Goal: Task Accomplishment & Management: Use online tool/utility

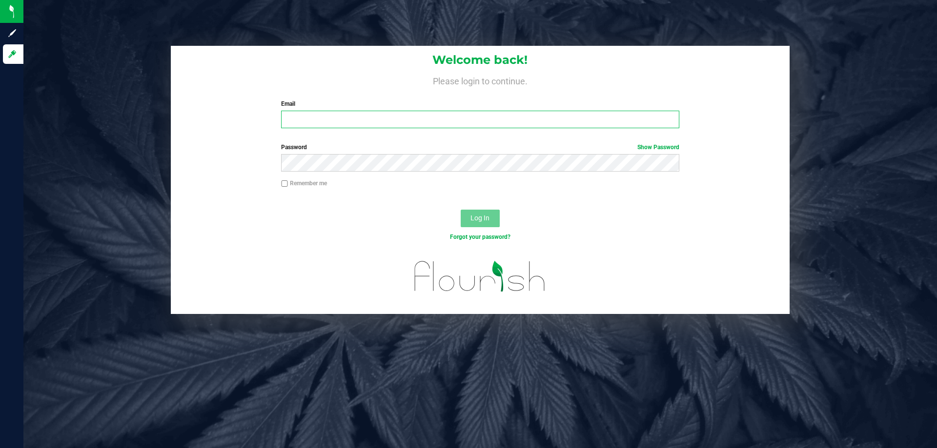
click at [318, 116] on input "Email" at bounding box center [480, 120] width 398 height 18
type input "[EMAIL_ADDRESS][DOMAIN_NAME]"
click at [461, 210] on button "Log In" at bounding box center [480, 219] width 39 height 18
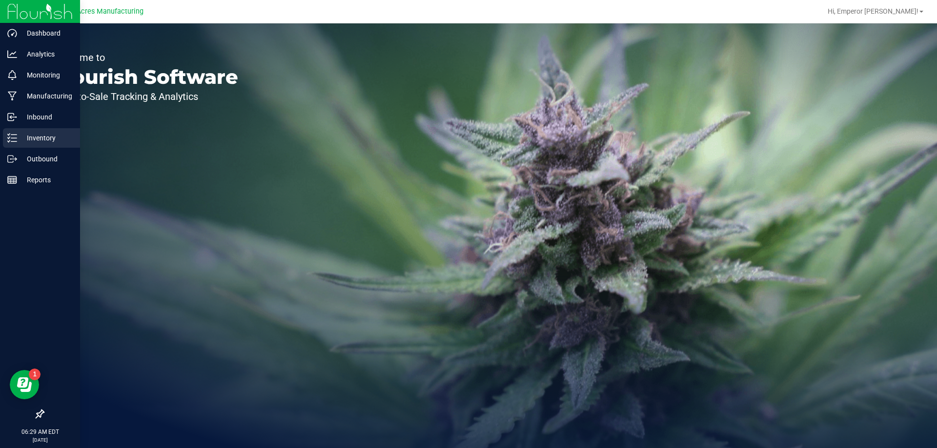
click at [16, 133] on div "Inventory" at bounding box center [41, 138] width 77 height 20
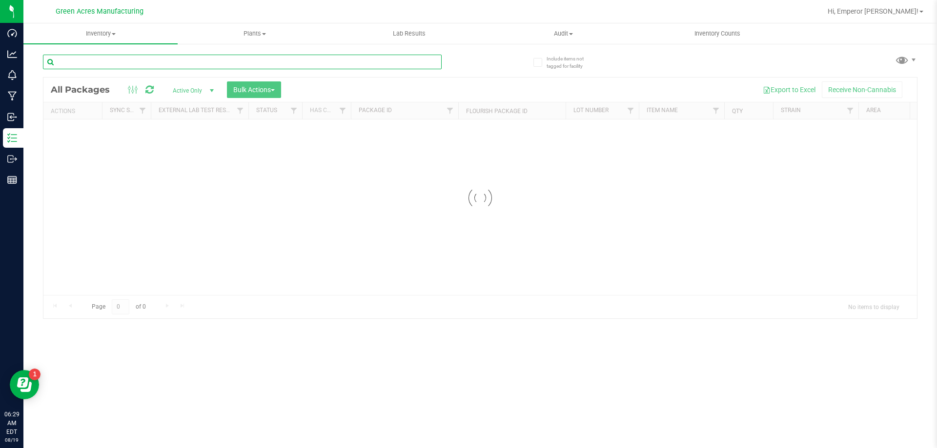
click at [163, 61] on input "text" at bounding box center [242, 62] width 399 height 15
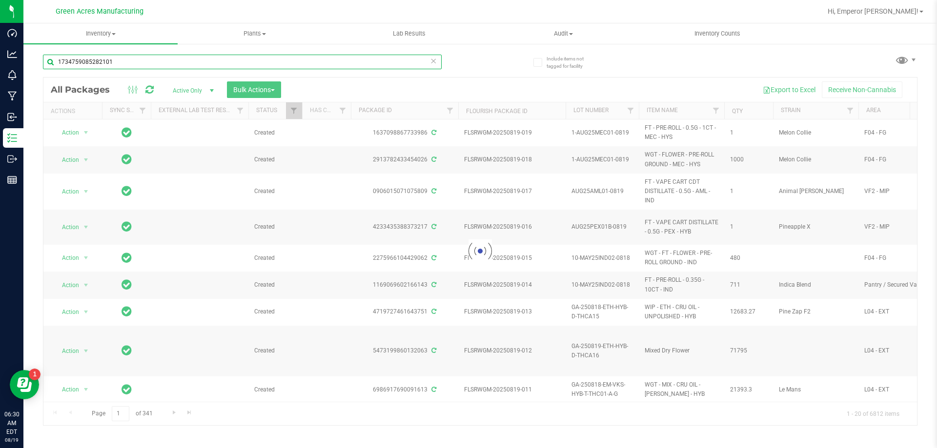
type input "1734759085282101"
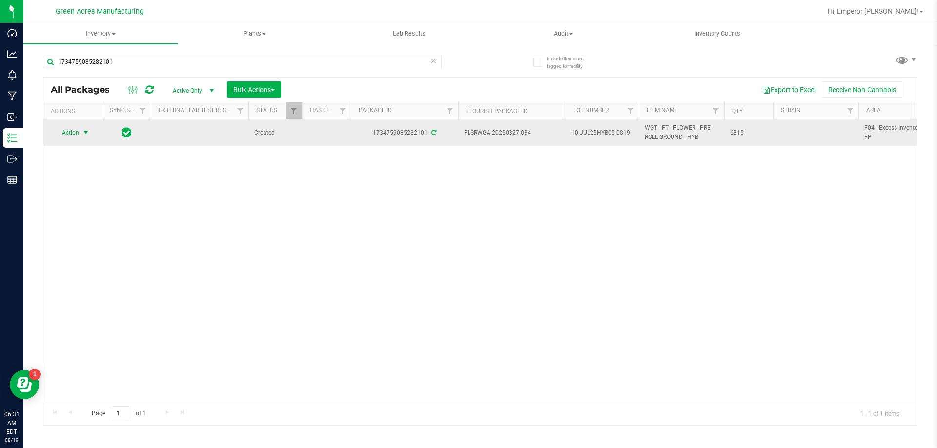
click at [80, 134] on span "select" at bounding box center [86, 133] width 12 height 14
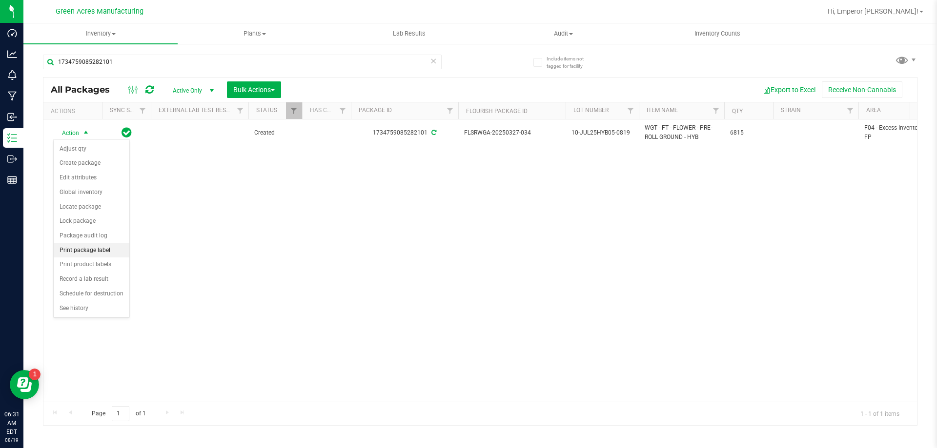
click at [85, 252] on li "Print package label" at bounding box center [92, 251] width 76 height 15
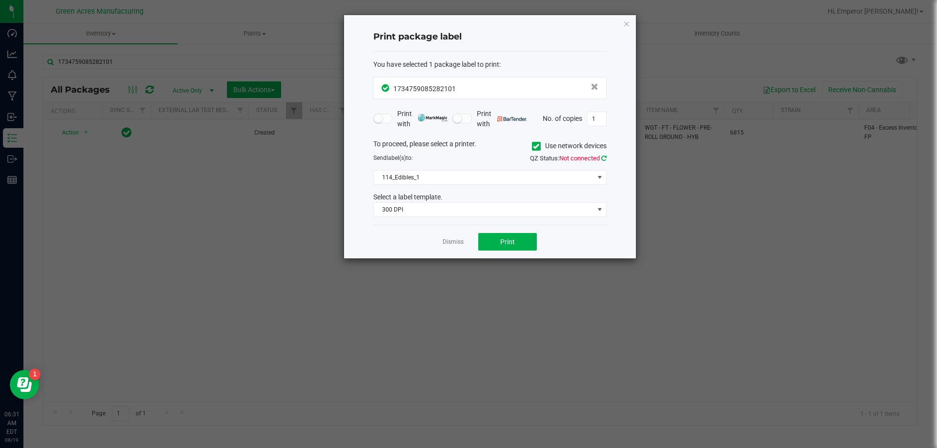
click at [606, 159] on icon at bounding box center [603, 158] width 5 height 6
click at [537, 146] on icon at bounding box center [536, 146] width 6 height 0
click at [0, 0] on input "Use network devices" at bounding box center [0, 0] width 0 height 0
click at [507, 171] on span at bounding box center [484, 178] width 220 height 14
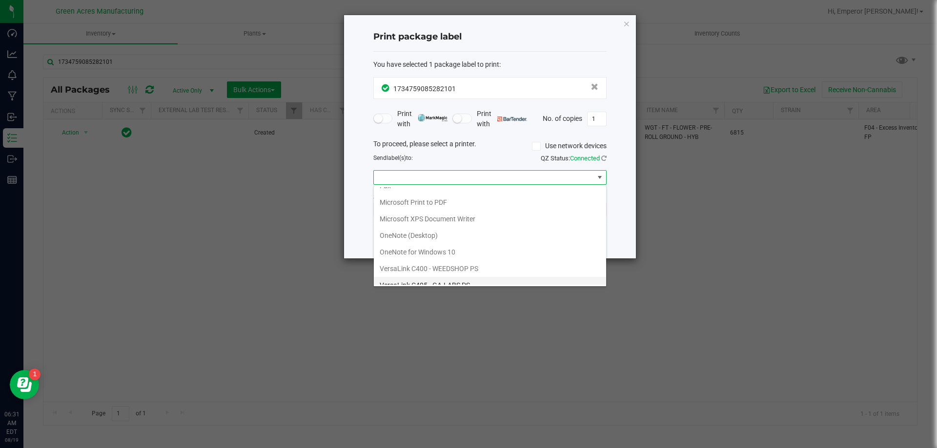
scroll to position [52, 0]
click at [445, 277] on ZPL "ZDesigner ZD410-300dpi ZPL" at bounding box center [490, 276] width 232 height 17
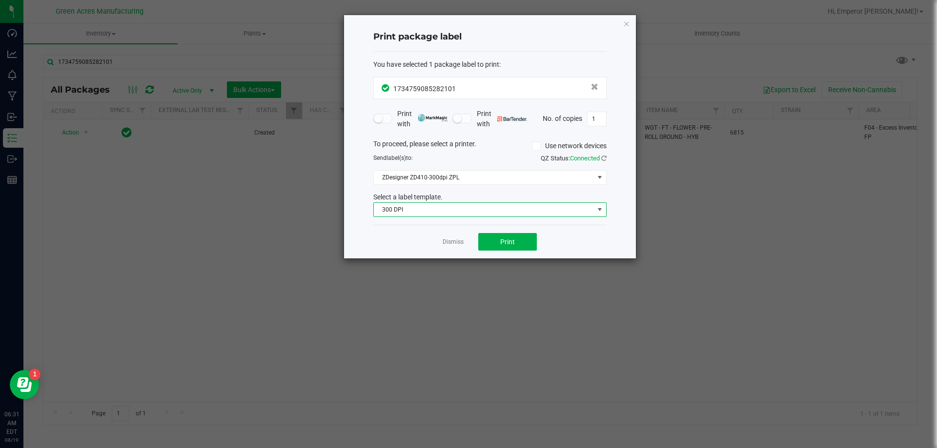
click at [453, 214] on span "300 DPI" at bounding box center [484, 210] width 220 height 14
click at [450, 213] on span "300 DPI" at bounding box center [484, 210] width 220 height 14
click at [505, 239] on span "Print" at bounding box center [507, 242] width 15 height 8
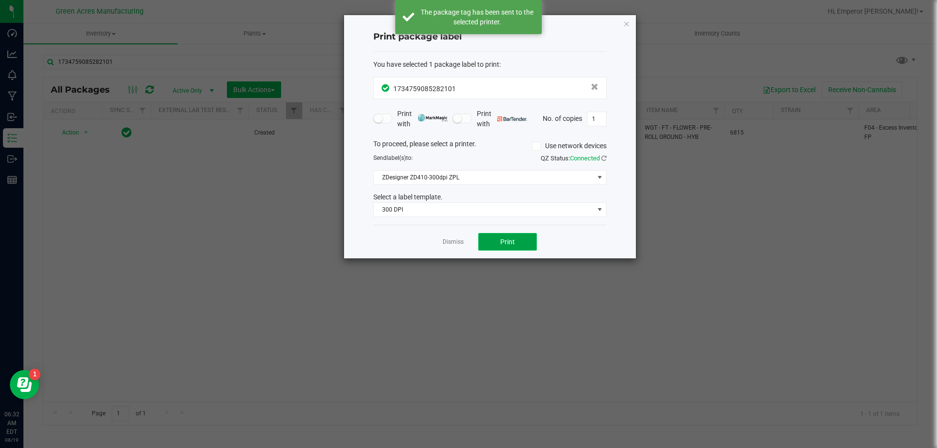
click at [505, 239] on span "Print" at bounding box center [507, 242] width 15 height 8
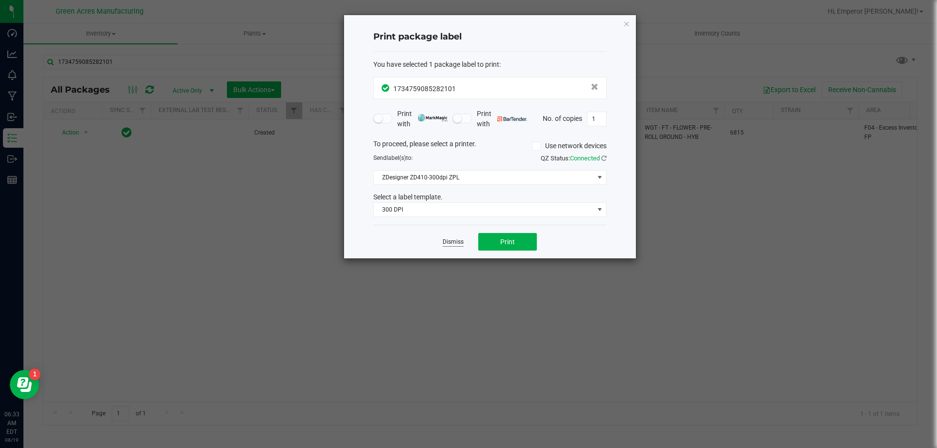
click at [448, 245] on link "Dismiss" at bounding box center [453, 242] width 21 height 8
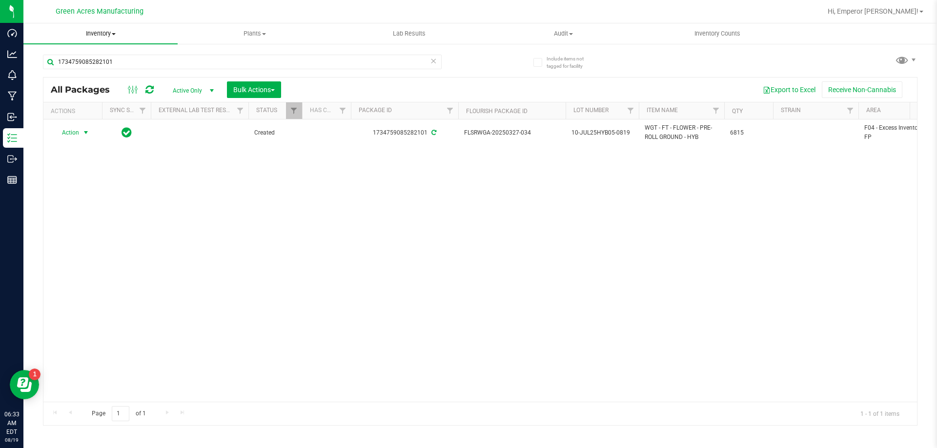
click at [94, 29] on uib-tab-heading "Inventory All packages All inventory Waste log Create inventory" at bounding box center [100, 33] width 154 height 20
click at [91, 122] on li "From bill of materials" at bounding box center [100, 118] width 154 height 12
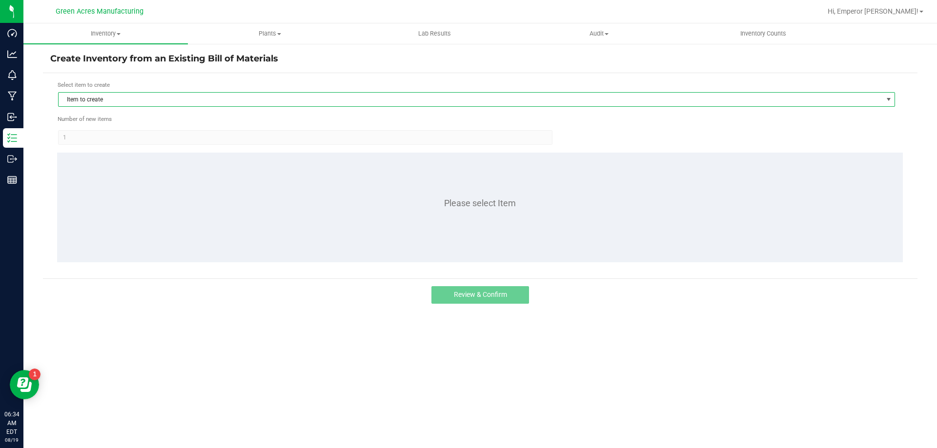
click at [102, 99] on span "Item to create" at bounding box center [471, 100] width 824 height 14
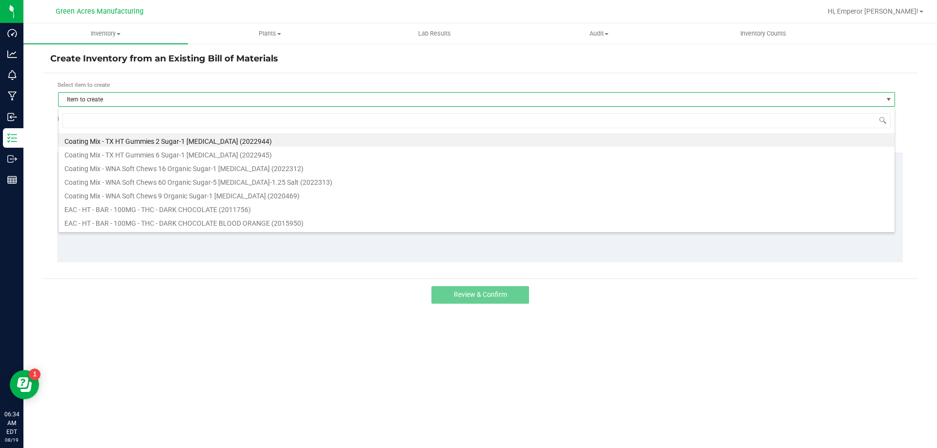
scroll to position [15, 837]
type input "10ct"
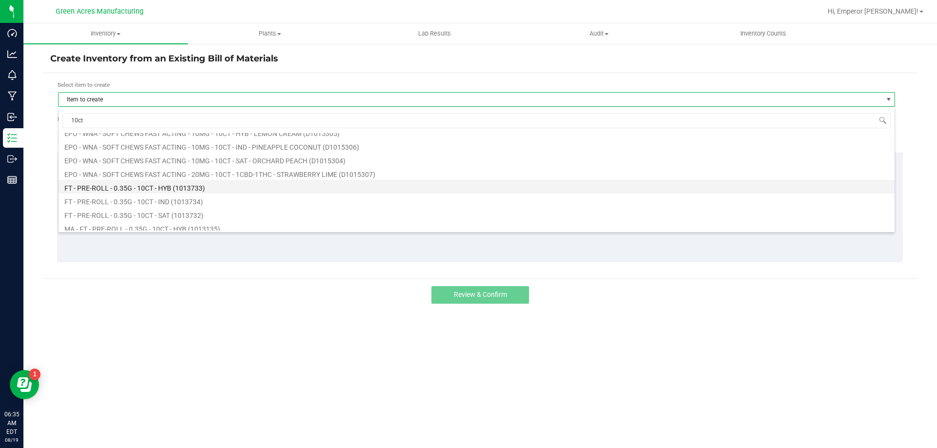
click at [203, 183] on li "FT - PRE-ROLL - 0.35G - 10CT - HYB (1013733)" at bounding box center [477, 187] width 836 height 14
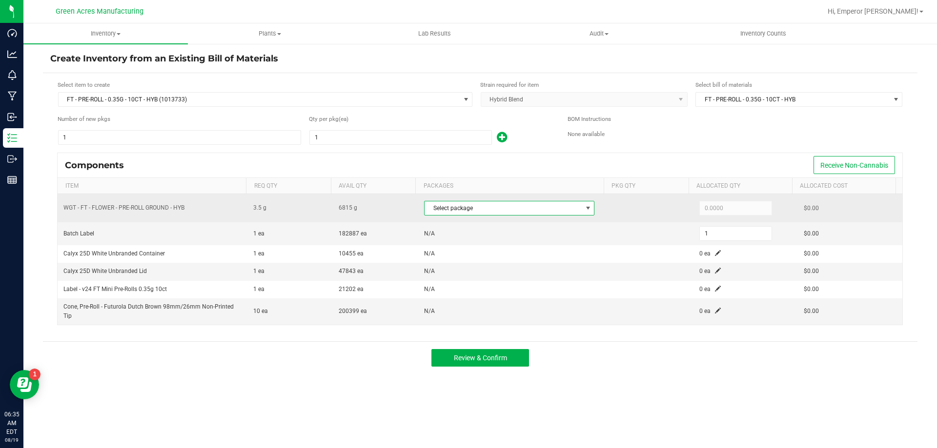
click at [509, 209] on span "Select package" at bounding box center [503, 209] width 157 height 14
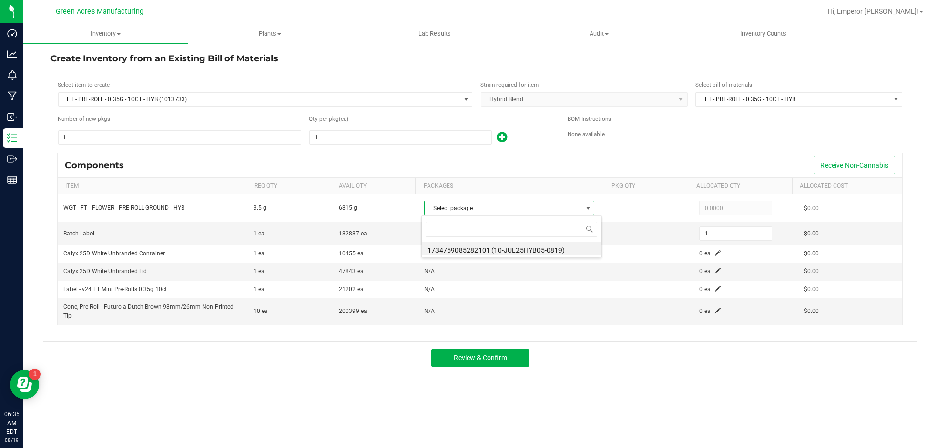
scroll to position [15, 168]
click at [510, 250] on li "1734759085282101 (10-JUL25HYB05-0819)" at bounding box center [512, 249] width 180 height 14
type input "3.5000"
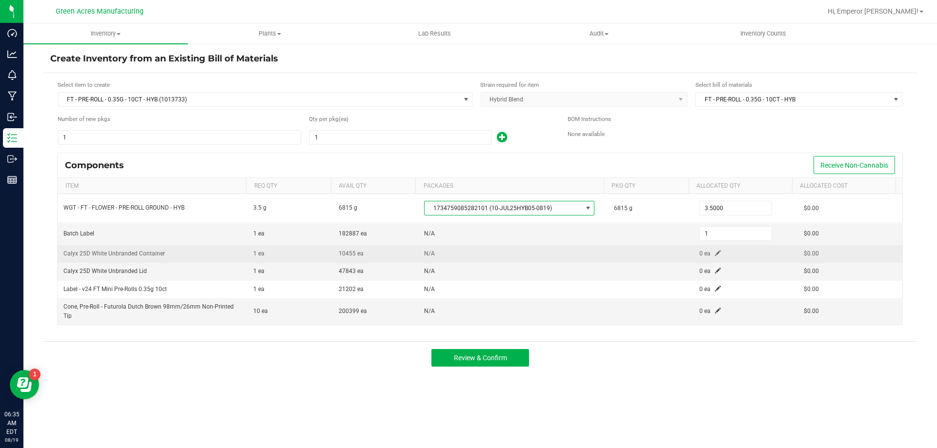
click at [715, 251] on span at bounding box center [718, 253] width 6 height 6
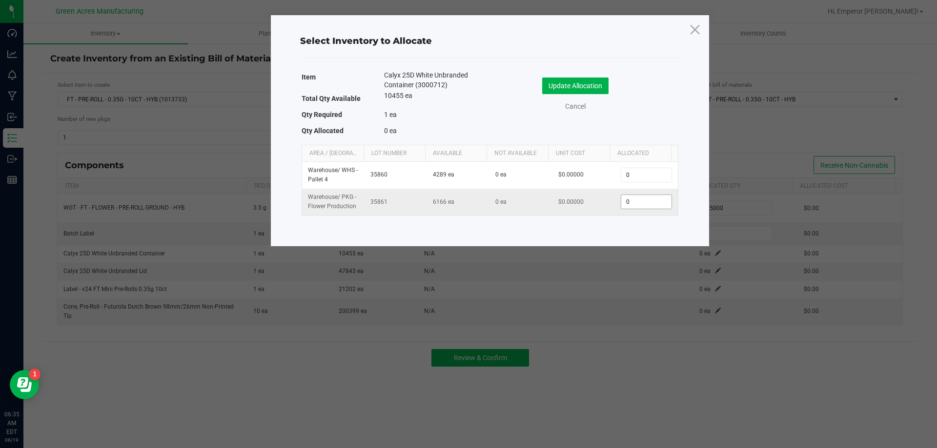
click at [652, 203] on input "0" at bounding box center [646, 202] width 50 height 14
type input "1"
click at [579, 82] on button "Update Allocation" at bounding box center [575, 86] width 66 height 17
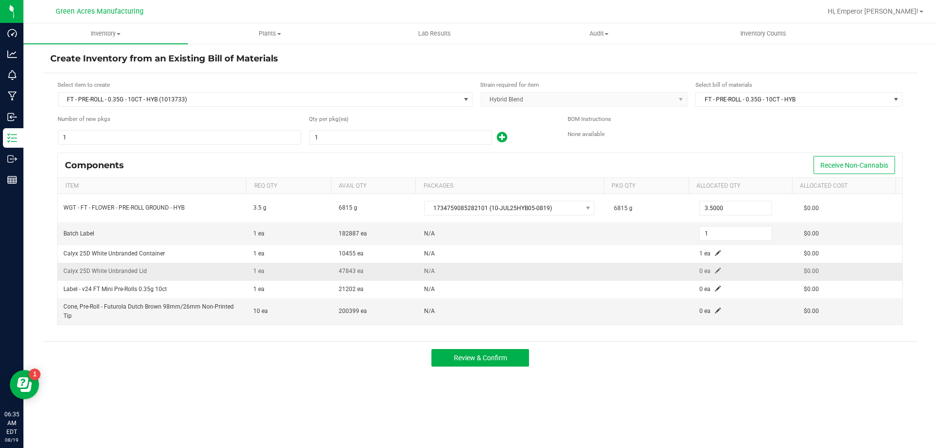
click at [711, 266] on td "0 ea" at bounding box center [745, 272] width 104 height 18
click at [715, 270] on span at bounding box center [718, 271] width 6 height 6
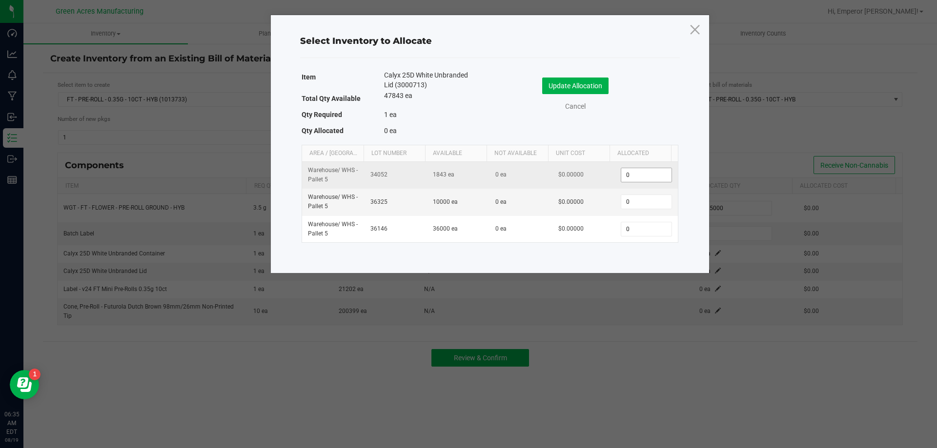
click at [653, 179] on input "0" at bounding box center [646, 175] width 50 height 14
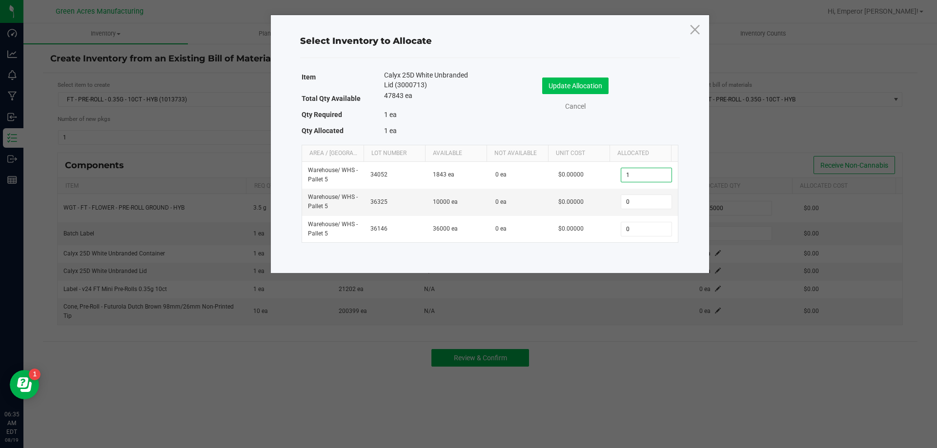
type input "1"
click at [587, 83] on button "Update Allocation" at bounding box center [575, 86] width 66 height 17
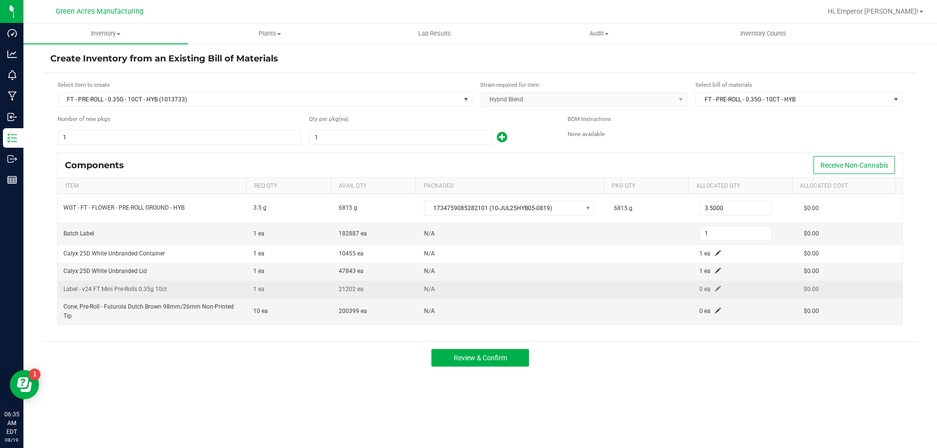
click at [715, 286] on span at bounding box center [718, 289] width 6 height 6
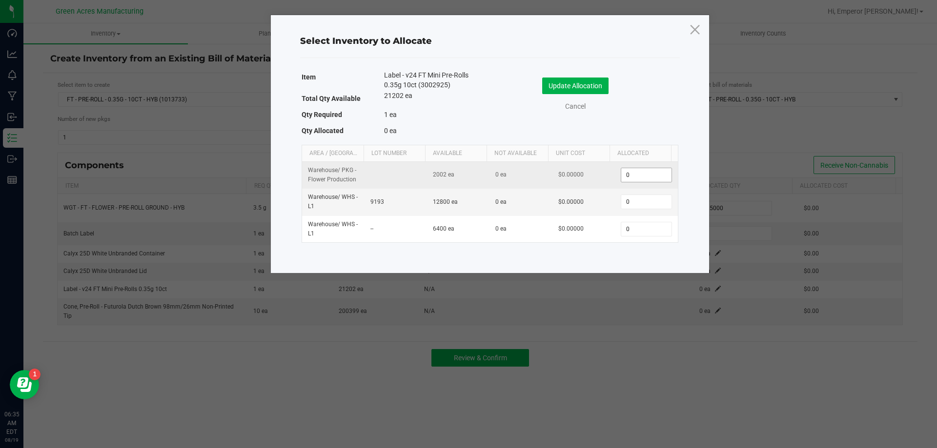
click at [624, 172] on input "0" at bounding box center [646, 175] width 50 height 14
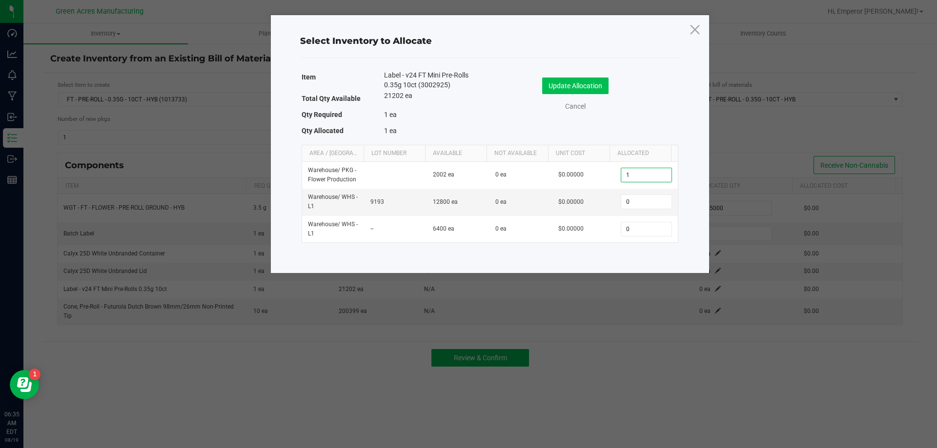
type input "1"
click at [582, 91] on button "Update Allocation" at bounding box center [575, 86] width 66 height 17
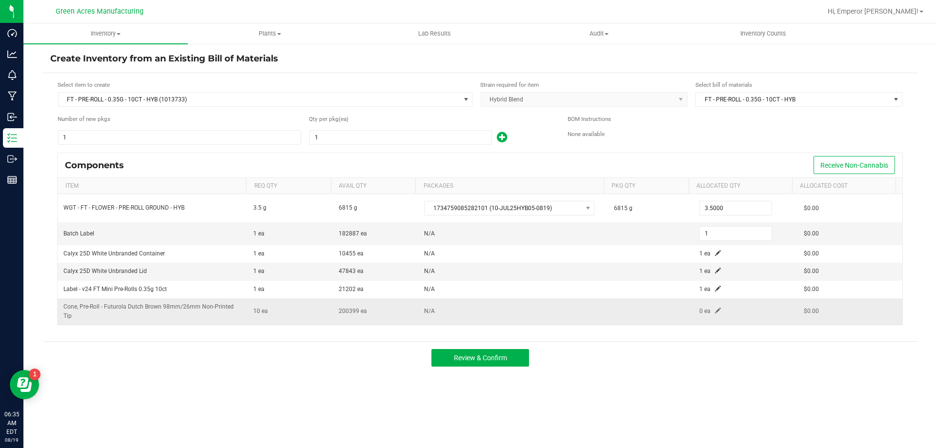
click at [715, 308] on span at bounding box center [718, 311] width 6 height 6
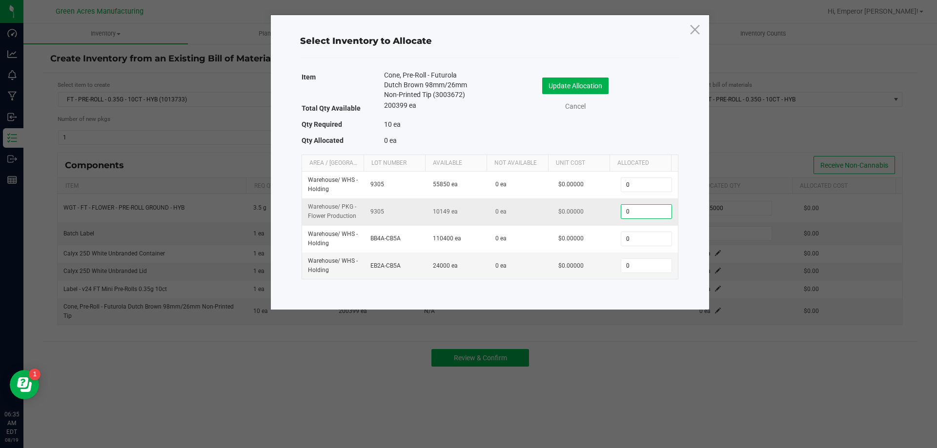
click at [641, 214] on input "0" at bounding box center [646, 212] width 50 height 14
type input "10"
click at [551, 84] on button "Update Allocation" at bounding box center [575, 86] width 66 height 17
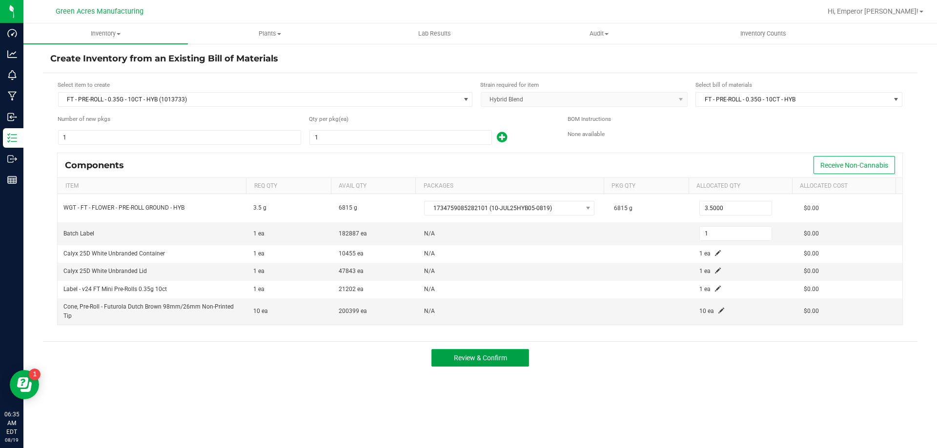
click at [498, 357] on span "Review & Confirm" at bounding box center [480, 358] width 53 height 8
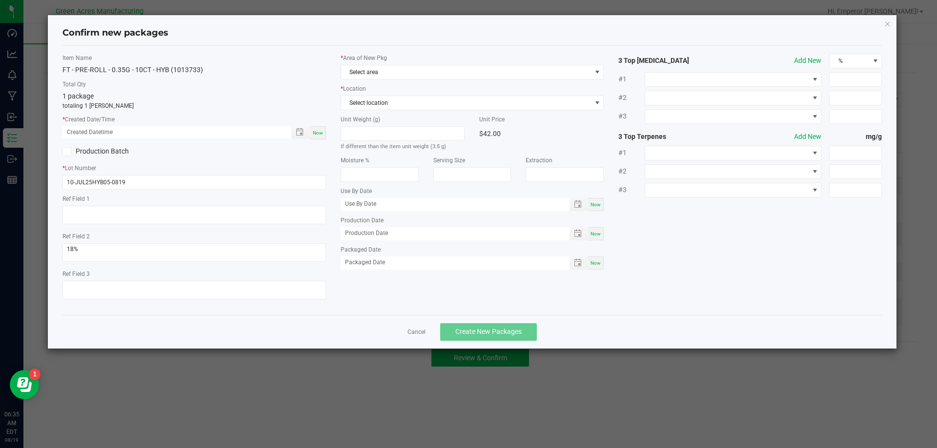
click at [317, 131] on span "Now" at bounding box center [318, 132] width 10 height 5
type input "[DATE] 06:35 AM"
click at [323, 138] on div "Now" at bounding box center [318, 132] width 16 height 13
click at [375, 68] on span "Select area" at bounding box center [466, 72] width 250 height 14
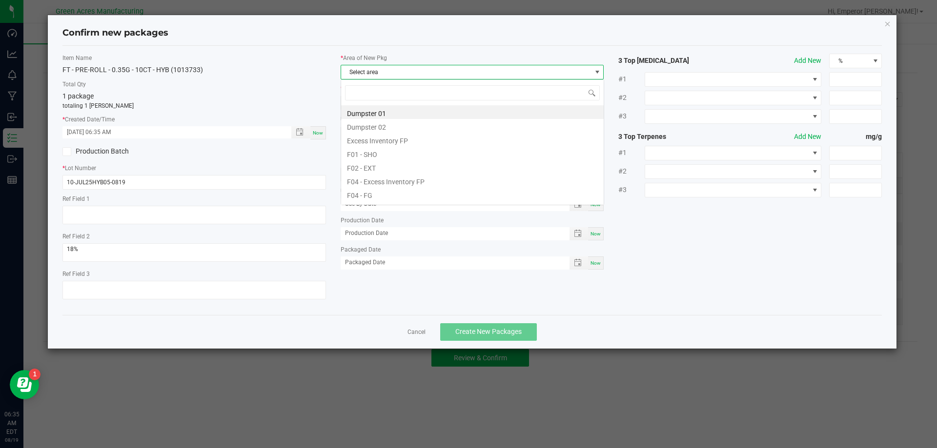
scroll to position [15, 264]
click at [363, 190] on li "F04 - FG" at bounding box center [472, 194] width 263 height 14
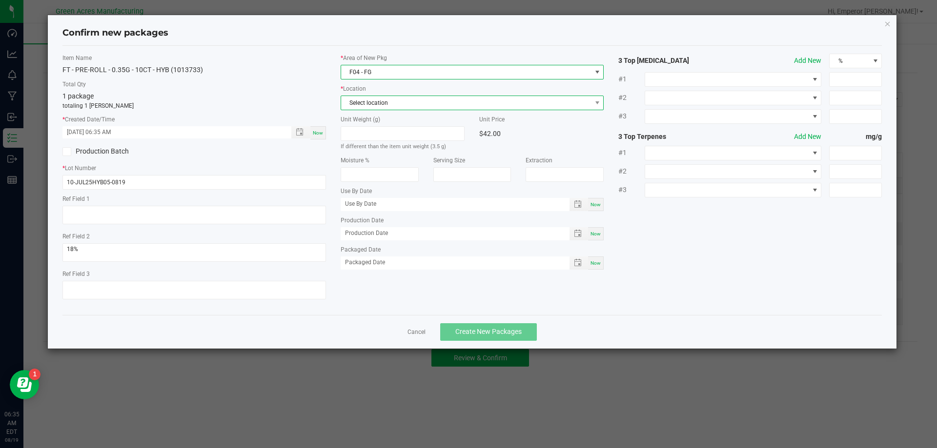
click at [377, 106] on span "Select location" at bounding box center [466, 103] width 250 height 14
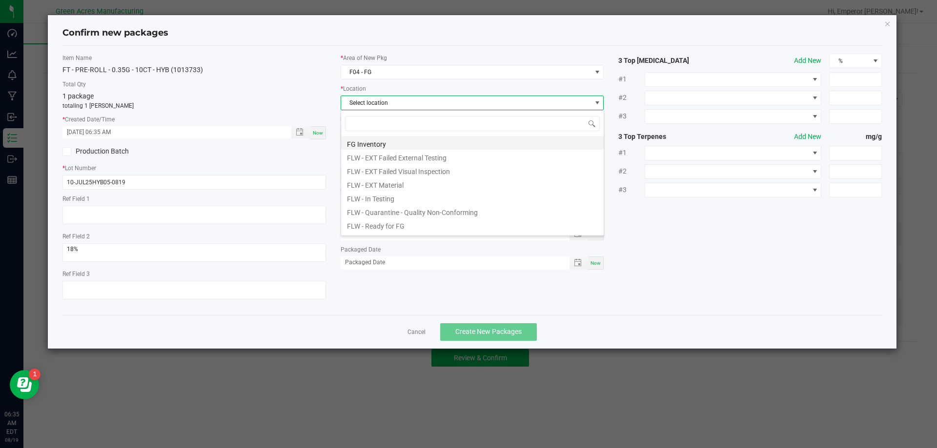
click at [374, 137] on li "FG Inventory" at bounding box center [472, 143] width 263 height 14
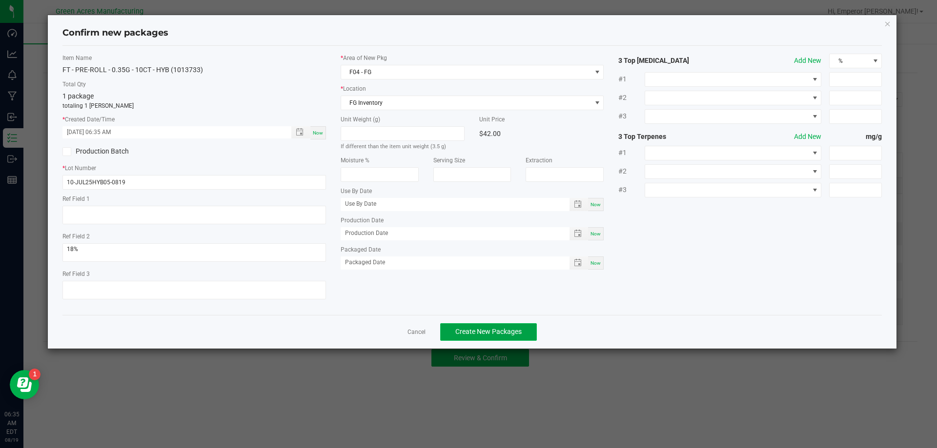
click at [467, 325] on button "Create New Packages" at bounding box center [488, 333] width 97 height 18
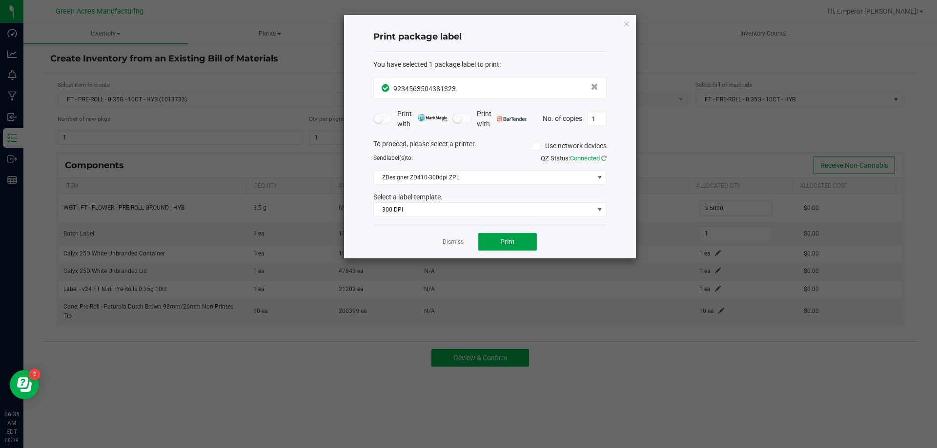
click at [510, 236] on button "Print" at bounding box center [507, 242] width 59 height 18
click at [450, 242] on link "Dismiss" at bounding box center [453, 242] width 21 height 8
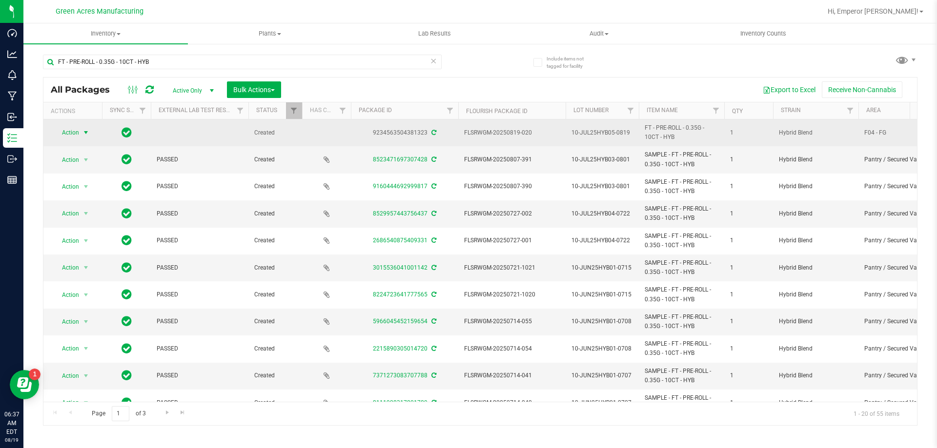
click at [67, 135] on span "Action" at bounding box center [66, 133] width 26 height 14
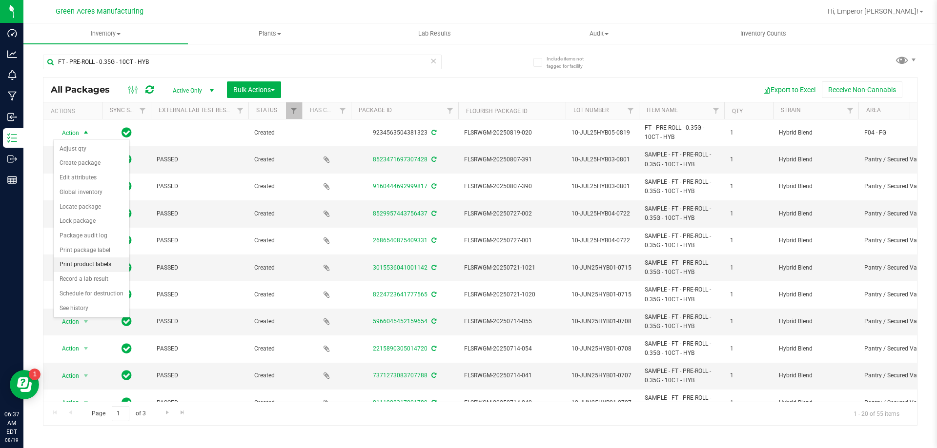
click at [92, 266] on li "Print product labels" at bounding box center [92, 265] width 76 height 15
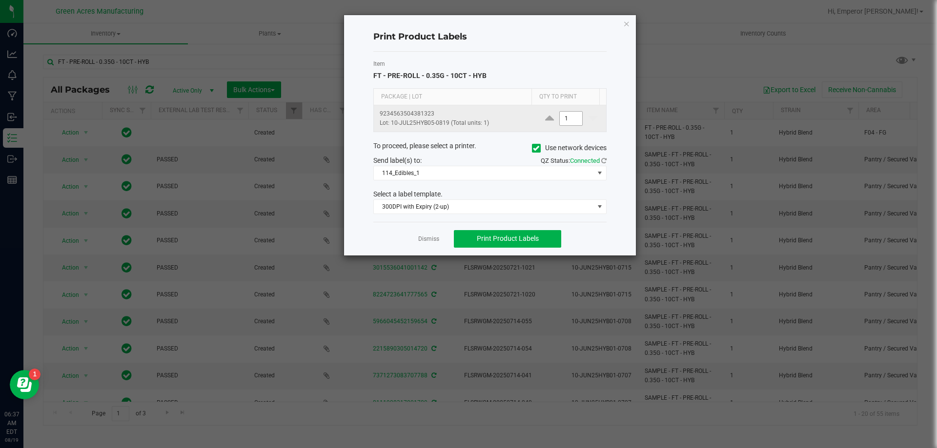
click at [574, 122] on input "1" at bounding box center [571, 119] width 22 height 14
click at [541, 147] on label "Use network devices" at bounding box center [569, 148] width 75 height 10
click at [0, 0] on input "Use network devices" at bounding box center [0, 0] width 0 height 0
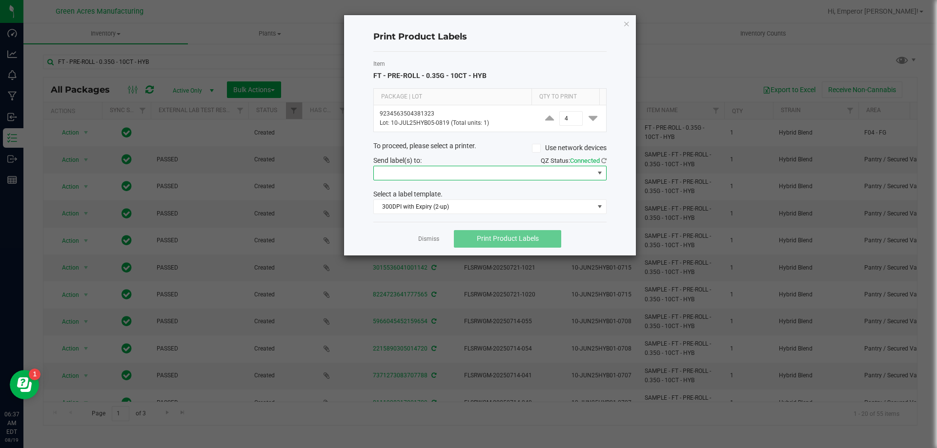
click at [515, 173] on span at bounding box center [484, 173] width 220 height 14
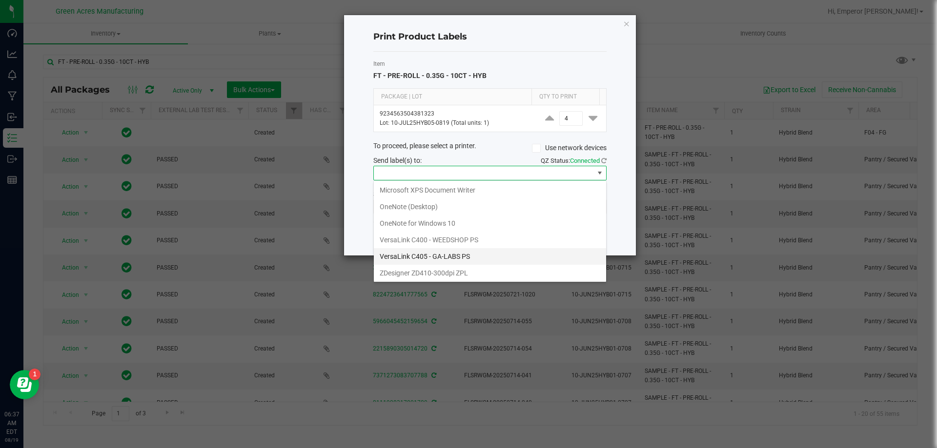
scroll to position [52, 0]
click at [453, 272] on ZPL "ZDesigner ZD410-300dpi ZPL" at bounding box center [490, 272] width 232 height 17
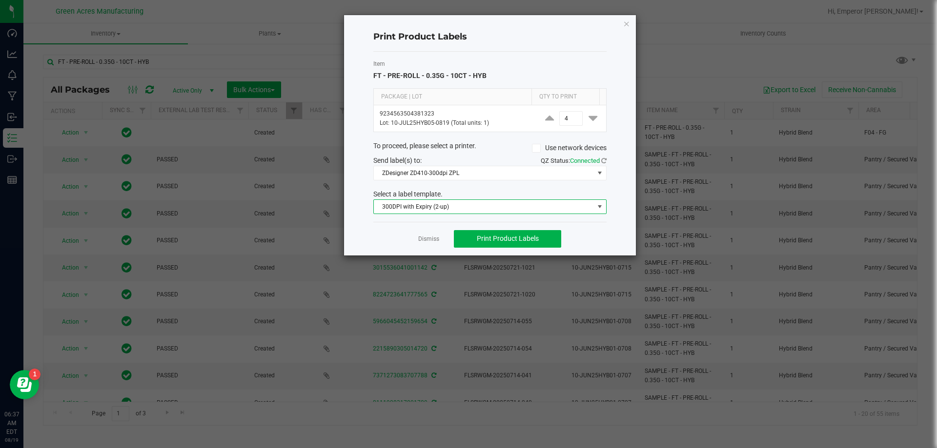
click at [443, 209] on span "300DPI with Expiry (2-up)" at bounding box center [484, 207] width 220 height 14
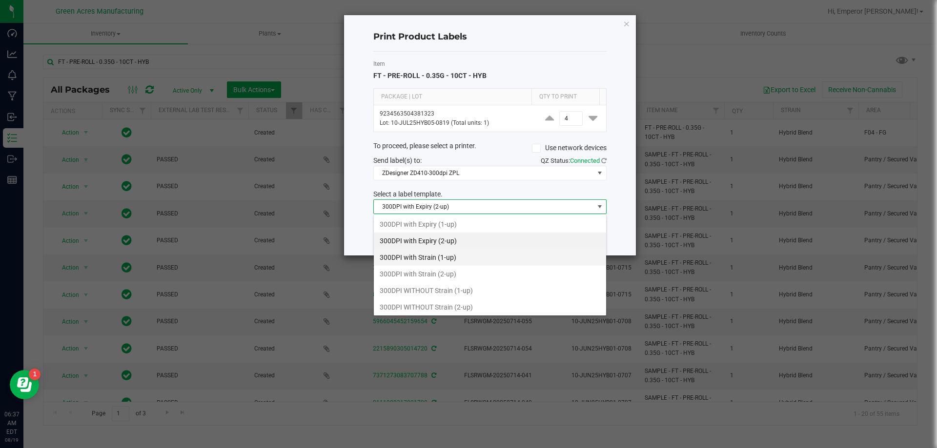
scroll to position [15, 233]
click at [431, 272] on li "300DPI with Strain (2-up)" at bounding box center [490, 274] width 232 height 17
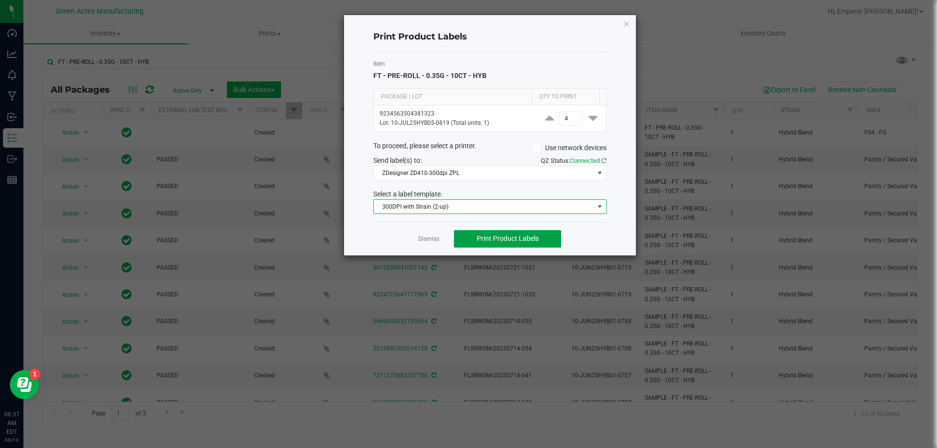
click at [515, 244] on button "Print Product Labels" at bounding box center [507, 239] width 107 height 18
click at [527, 210] on span "300DPI with Strain (2-up)" at bounding box center [484, 207] width 220 height 14
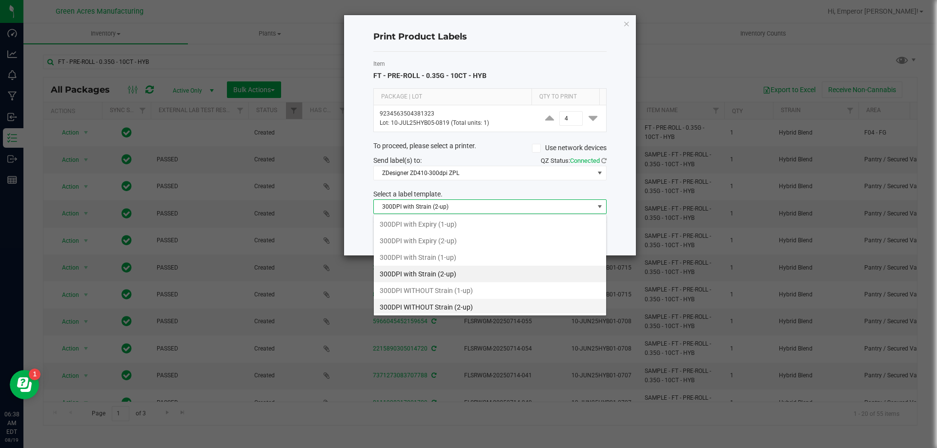
click at [439, 304] on li "300DPI WITHOUT Strain (2-up)" at bounding box center [490, 307] width 232 height 17
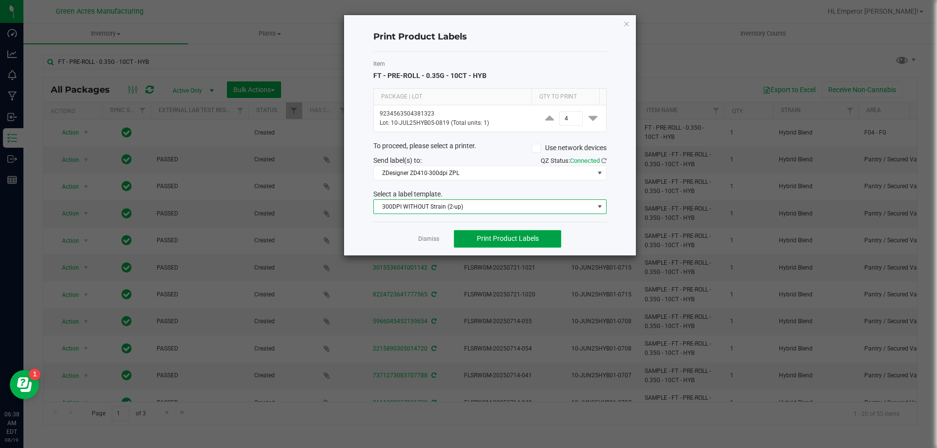
click at [517, 239] on span "Print Product Labels" at bounding box center [508, 239] width 62 height 8
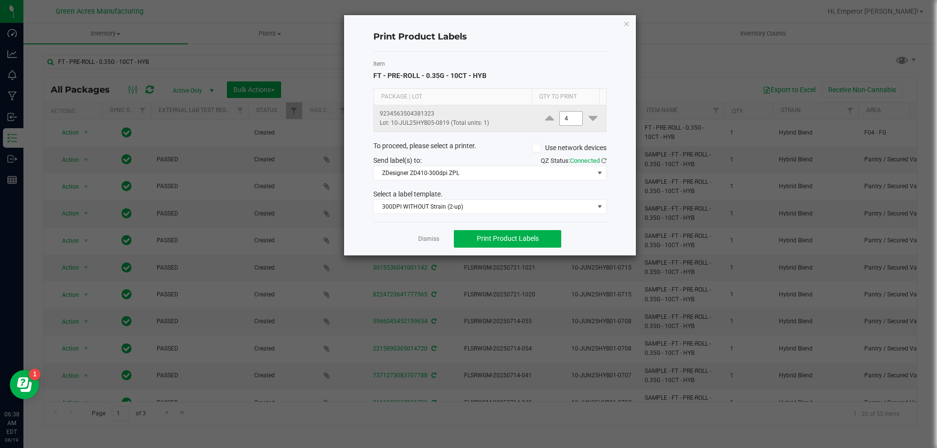
click at [565, 114] on input "4" at bounding box center [571, 119] width 22 height 14
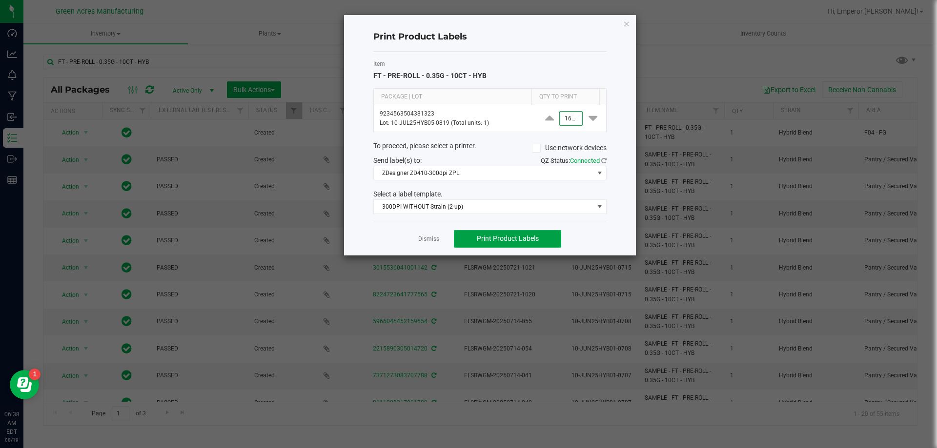
type input "1,600"
click at [521, 242] on span "Print Product Labels" at bounding box center [508, 239] width 62 height 8
